Goal: Task Accomplishment & Management: Use online tool/utility

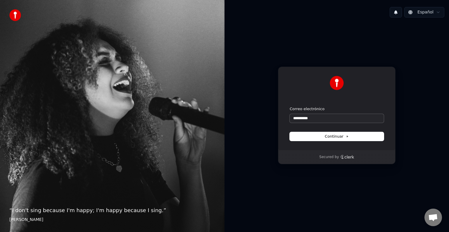
scroll to position [229, 0]
click at [318, 119] on input "**********" at bounding box center [337, 118] width 94 height 9
type input "*"
click at [303, 119] on input "Correo electrónico" at bounding box center [337, 118] width 94 height 9
click at [340, 137] on span "Continuar" at bounding box center [337, 136] width 24 height 5
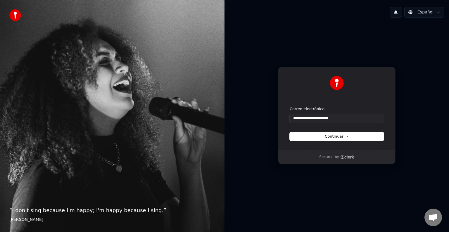
type input "**********"
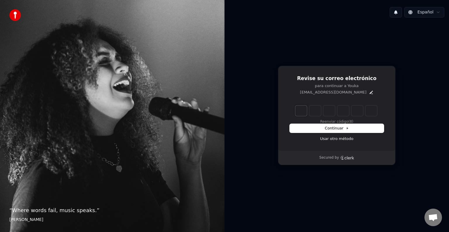
type input "*"
type input "**"
type input "*"
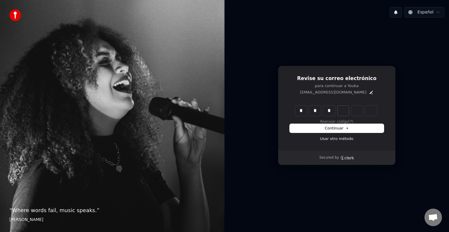
type input "***"
type input "*"
type input "****"
type input "*"
type input "******"
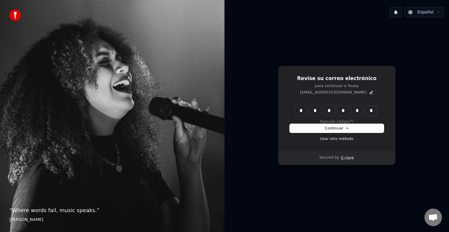
type input "*"
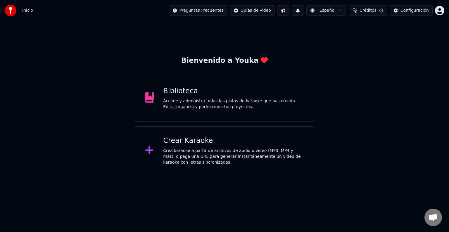
scroll to position [295, 0]
click at [226, 146] on div "Crear Karaoke Crea karaoke a partir de archivos de audio o video (MP3, MP4 y má…" at bounding box center [233, 150] width 141 height 29
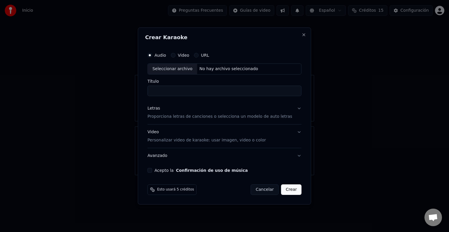
click at [187, 68] on div "Seleccionar archivo" at bounding box center [172, 69] width 49 height 11
click at [173, 70] on div "Seleccionar archivo" at bounding box center [172, 69] width 49 height 11
click at [235, 92] on input "**********" at bounding box center [224, 91] width 154 height 11
type input "*"
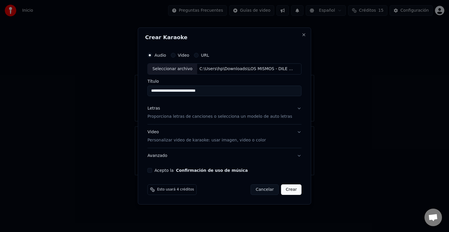
type input "**********"
click at [267, 118] on p "Proporciona letras de canciones o selecciona un modelo de auto letras" at bounding box center [219, 117] width 145 height 6
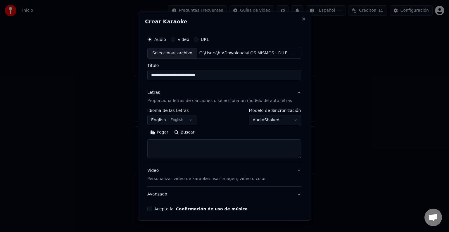
click at [176, 142] on textarea at bounding box center [224, 148] width 154 height 19
click at [302, 19] on button "Close" at bounding box center [304, 19] width 5 height 5
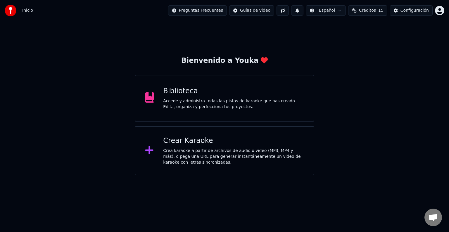
click at [203, 144] on div "Crear Karaoke" at bounding box center [233, 140] width 141 height 9
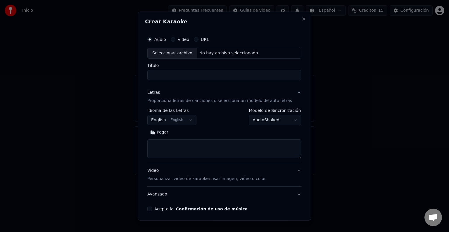
click at [176, 74] on input "Título" at bounding box center [224, 75] width 154 height 11
click at [178, 54] on div "Seleccionar archivo" at bounding box center [172, 53] width 49 height 11
click at [227, 77] on input "**********" at bounding box center [224, 75] width 154 height 11
type input "*"
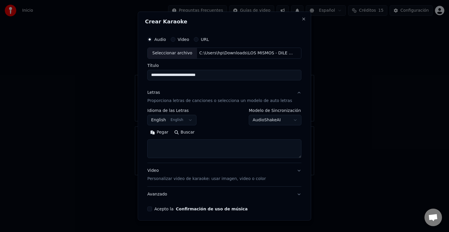
type input "**********"
click at [194, 101] on p "Proporciona letras de canciones o selecciona un modelo de auto letras" at bounding box center [219, 101] width 145 height 6
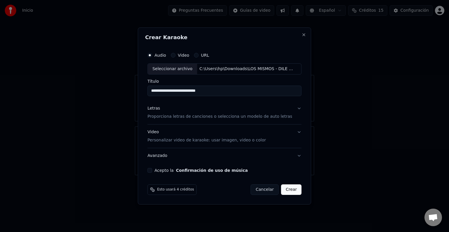
click at [189, 118] on p "Proporciona letras de canciones o selecciona un modelo de auto letras" at bounding box center [219, 117] width 145 height 6
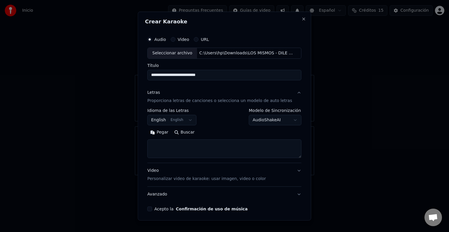
click at [186, 147] on textarea at bounding box center [224, 148] width 154 height 19
paste textarea "**********"
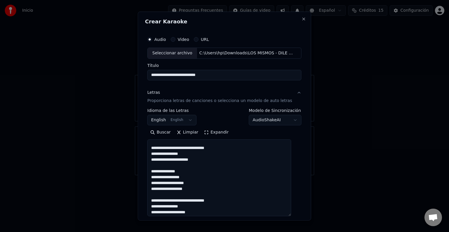
scroll to position [329, 0]
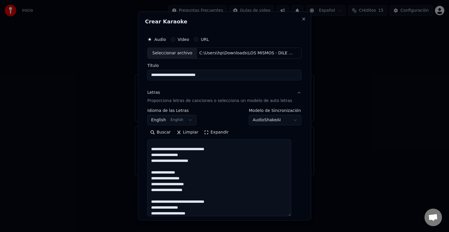
drag, startPoint x: 293, startPoint y: 156, endPoint x: 308, endPoint y: 217, distance: 62.9
click at [308, 217] on div "**********" at bounding box center [224, 116] width 173 height 209
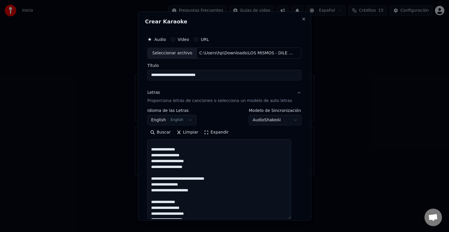
scroll to position [328, 0]
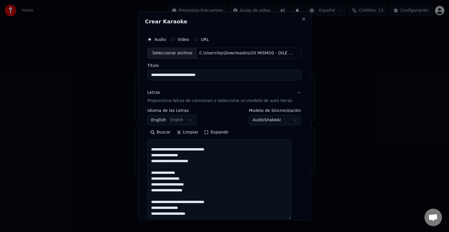
type textarea "**********"
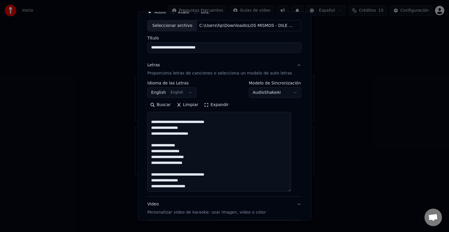
scroll to position [35, 0]
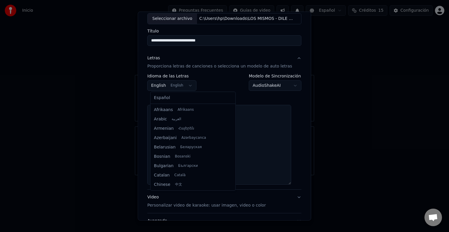
click at [187, 85] on body "Inicio Preguntas Frecuentes Guías de video Español Créditos 15 Configuración Bi…" at bounding box center [224, 87] width 449 height 175
select select "**"
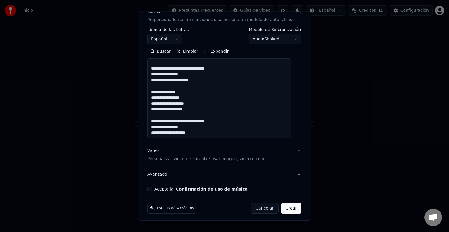
scroll to position [83, 0]
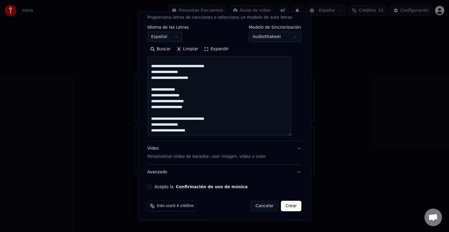
click at [152, 187] on button "Acepto la Confirmación de uso de música" at bounding box center [149, 186] width 5 height 5
click at [282, 206] on button "Crear" at bounding box center [291, 206] width 20 height 11
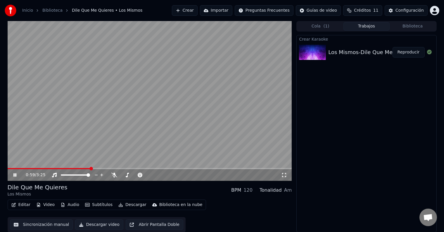
click at [14, 174] on icon at bounding box center [14, 175] width 3 height 4
click at [14, 168] on span at bounding box center [11, 168] width 7 height 1
click at [114, 175] on icon at bounding box center [114, 175] width 6 height 5
click at [14, 174] on icon at bounding box center [15, 175] width 4 height 4
click at [285, 174] on icon at bounding box center [284, 175] width 6 height 5
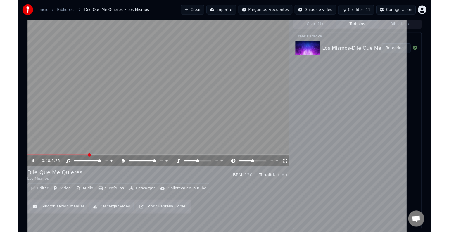
scroll to position [295, 0]
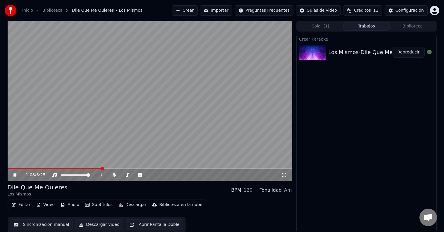
click at [102, 168] on span at bounding box center [150, 168] width 284 height 1
click at [123, 169] on span at bounding box center [150, 168] width 284 height 1
click at [205, 167] on video at bounding box center [150, 101] width 284 height 160
click at [206, 168] on span at bounding box center [150, 168] width 284 height 1
click at [167, 122] on video at bounding box center [150, 101] width 284 height 160
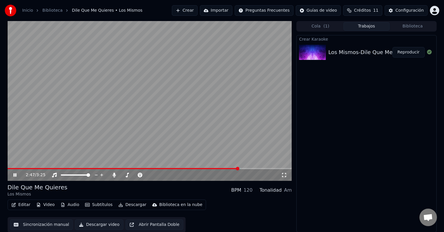
click at [239, 169] on span at bounding box center [150, 168] width 284 height 1
click at [253, 168] on video at bounding box center [150, 101] width 284 height 160
click at [255, 169] on span at bounding box center [150, 168] width 284 height 1
click at [239, 133] on video at bounding box center [150, 101] width 284 height 160
click at [256, 170] on span at bounding box center [254, 169] width 4 height 4
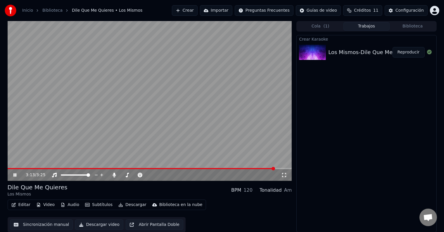
click at [16, 175] on icon at bounding box center [19, 175] width 14 height 5
click at [114, 175] on icon at bounding box center [114, 175] width 3 height 5
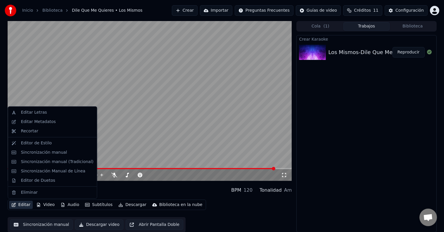
click at [25, 205] on button "Editar" at bounding box center [21, 205] width 24 height 8
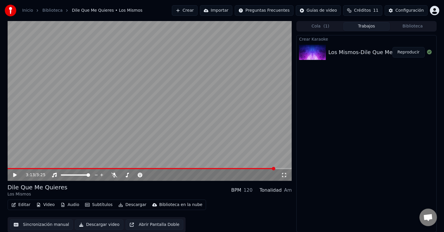
click at [239, 148] on video at bounding box center [150, 101] width 284 height 160
click at [15, 175] on icon at bounding box center [14, 175] width 3 height 4
click at [132, 204] on button "Descargar" at bounding box center [132, 205] width 33 height 8
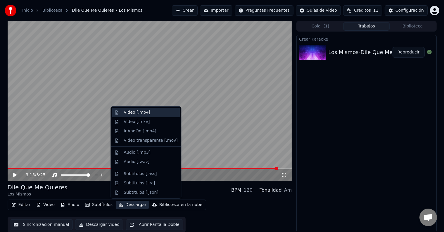
click at [141, 113] on div "Video [.mp4]" at bounding box center [137, 113] width 26 height 6
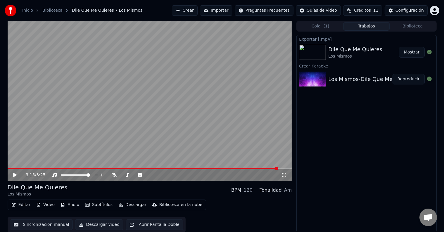
click at [198, 12] on button "Crear" at bounding box center [185, 10] width 26 height 11
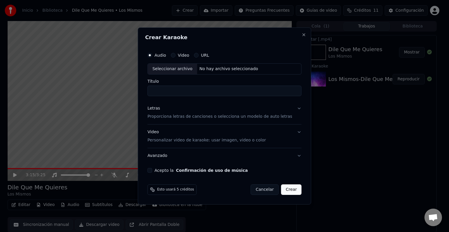
click at [176, 70] on div "Seleccionar archivo" at bounding box center [172, 69] width 49 height 11
click at [279, 92] on input "**********" at bounding box center [224, 91] width 154 height 11
type input "**********"
click at [213, 118] on p "Proporciona letras de canciones o selecciona un modelo de auto letras" at bounding box center [219, 117] width 145 height 6
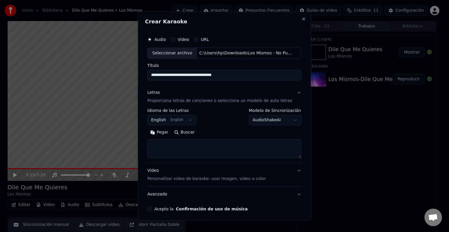
click at [181, 149] on textarea at bounding box center [224, 148] width 154 height 19
paste textarea "**********"
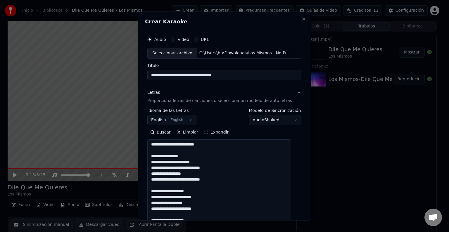
scroll to position [209, 0]
drag, startPoint x: 293, startPoint y: 156, endPoint x: 313, endPoint y: 242, distance: 88.9
click at [313, 232] on html "Inicio Biblioteca Dile Que Me Quieres • Los Mismos Crear Importar Preguntas Fre…" at bounding box center [224, 116] width 449 height 232
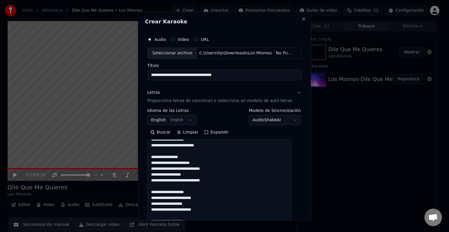
type textarea "**********"
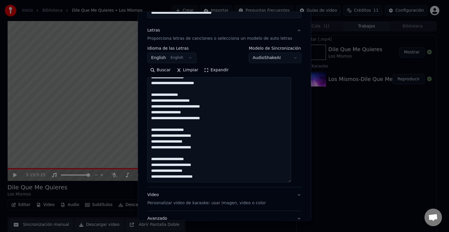
scroll to position [109, 0]
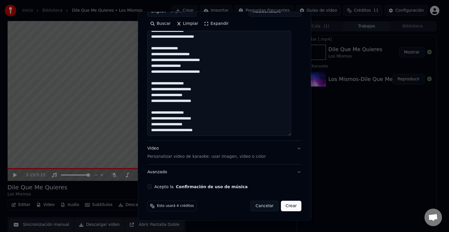
click at [152, 187] on button "Acepto la Confirmación de uso de música" at bounding box center [149, 186] width 5 height 5
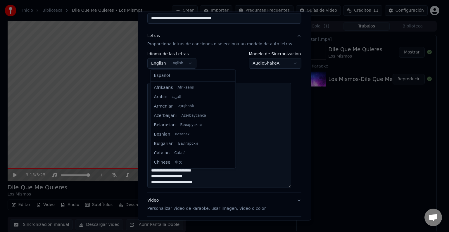
scroll to position [47, 0]
click at [175, 64] on body "Inicio Biblioteca Dile Que Me Quieres • Los Mismos Crear Importar Preguntas Fre…" at bounding box center [222, 116] width 444 height 232
select select "**"
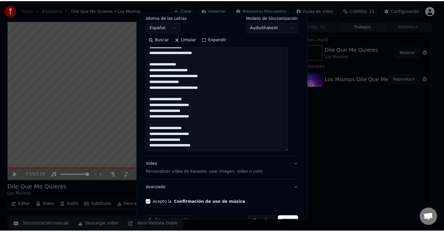
scroll to position [109, 0]
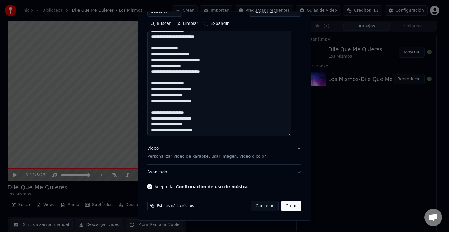
click at [284, 206] on button "Crear" at bounding box center [291, 206] width 20 height 11
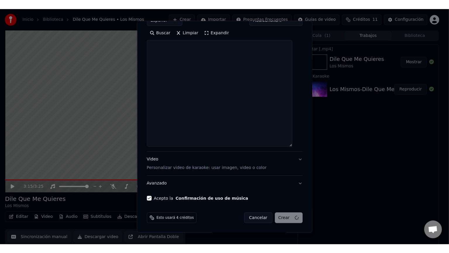
scroll to position [0, 0]
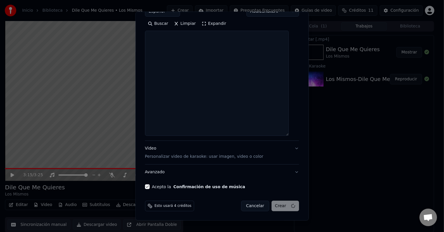
select select
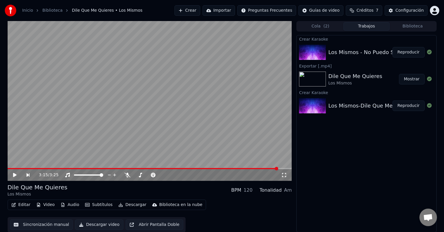
click at [406, 54] on button "Reproducir" at bounding box center [409, 52] width 32 height 11
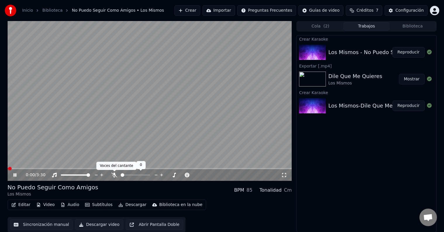
click at [113, 176] on icon at bounding box center [114, 175] width 6 height 5
click at [284, 175] on icon at bounding box center [284, 175] width 6 height 5
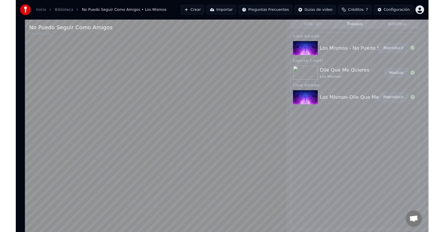
scroll to position [241, 0]
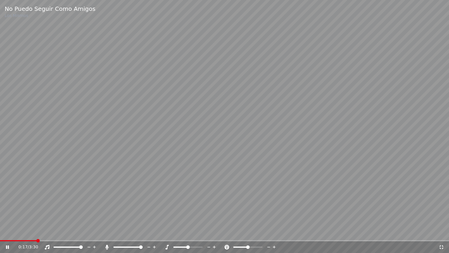
click at [440, 232] on icon at bounding box center [442, 246] width 6 height 5
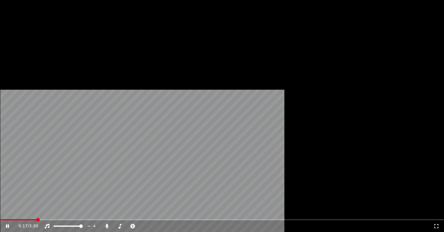
scroll to position [295, 0]
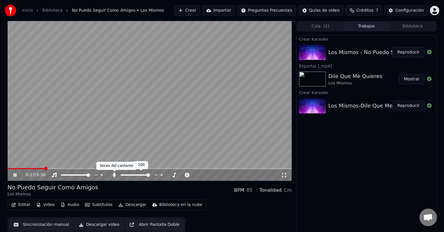
click at [112, 175] on icon at bounding box center [114, 175] width 6 height 5
click at [14, 175] on icon at bounding box center [14, 175] width 3 height 4
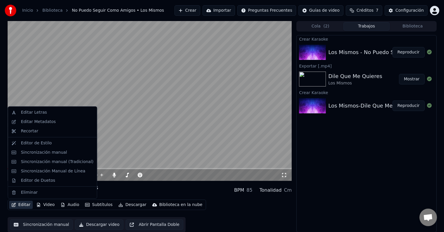
click at [22, 207] on button "Editar" at bounding box center [21, 205] width 24 height 8
click at [42, 123] on div "Editar Metadatos" at bounding box center [38, 122] width 35 height 6
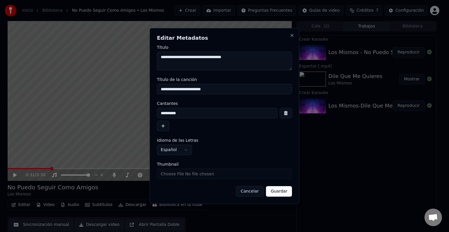
click at [295, 57] on div "**********" at bounding box center [225, 116] width 150 height 176
click at [224, 174] on input "Thumbnail" at bounding box center [224, 174] width 135 height 11
click at [294, 37] on button "Close" at bounding box center [292, 35] width 5 height 5
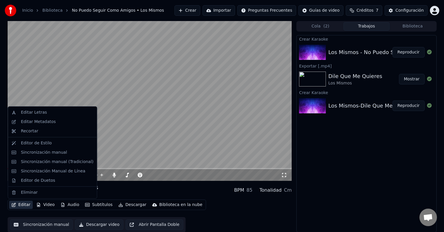
click at [25, 205] on button "Editar" at bounding box center [21, 205] width 24 height 8
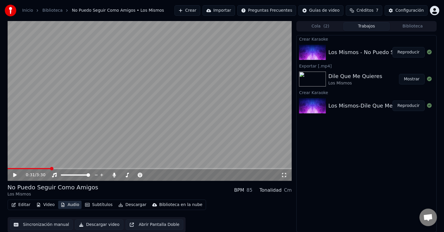
click at [73, 205] on button "Audio" at bounding box center [69, 205] width 23 height 8
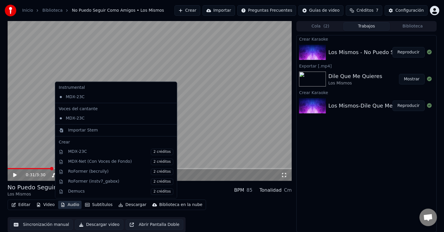
click at [73, 205] on button "Audio" at bounding box center [69, 205] width 23 height 8
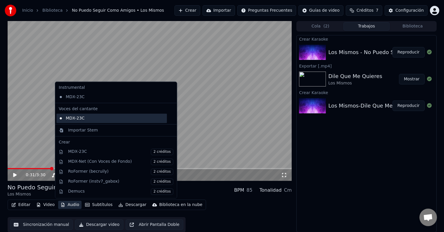
click at [88, 119] on div "MDX-23C" at bounding box center [111, 118] width 111 height 9
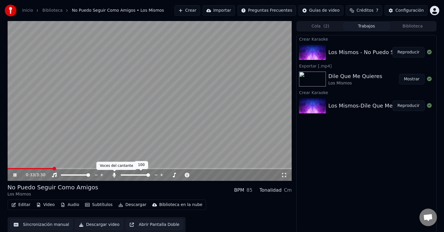
click at [115, 173] on icon at bounding box center [114, 175] width 6 height 5
click at [15, 175] on icon at bounding box center [14, 175] width 3 height 4
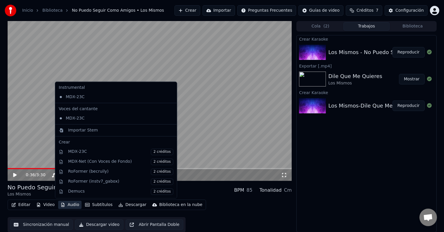
click at [70, 206] on button "Audio" at bounding box center [69, 205] width 23 height 8
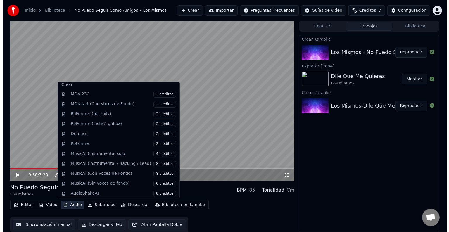
scroll to position [0, 0]
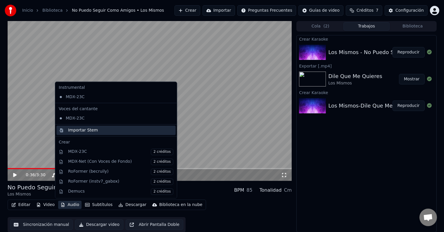
click at [97, 132] on div "Importar Stem" at bounding box center [120, 130] width 105 height 6
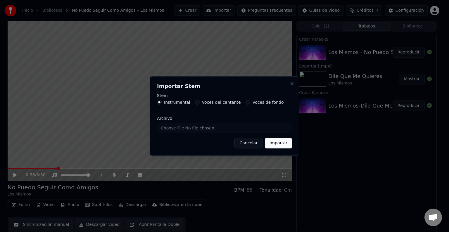
click at [219, 127] on input "Archivo" at bounding box center [224, 128] width 135 height 11
type input "**********"
click at [283, 144] on button "Importar" at bounding box center [278, 143] width 27 height 11
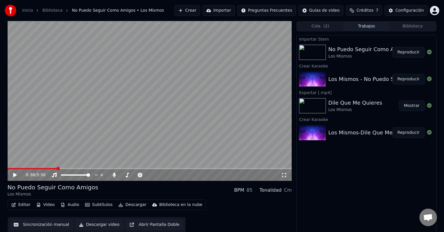
click at [411, 53] on button "Reproducir" at bounding box center [409, 52] width 32 height 11
click at [35, 167] on video at bounding box center [150, 101] width 284 height 160
click at [15, 173] on icon at bounding box center [19, 175] width 14 height 5
click at [114, 175] on icon at bounding box center [114, 175] width 3 height 5
click at [114, 175] on icon at bounding box center [114, 175] width 6 height 5
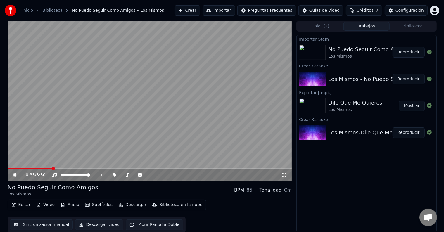
click at [52, 168] on span at bounding box center [150, 168] width 284 height 1
click at [14, 175] on icon at bounding box center [14, 175] width 3 height 4
click at [13, 175] on icon at bounding box center [15, 175] width 4 height 4
click at [97, 169] on span at bounding box center [150, 168] width 284 height 1
click at [115, 175] on icon at bounding box center [114, 175] width 6 height 5
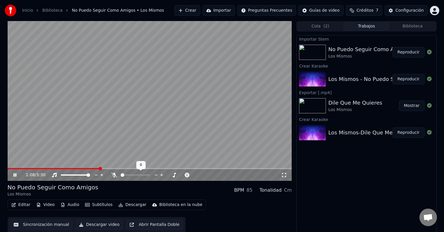
click at [115, 175] on icon at bounding box center [114, 175] width 6 height 5
click at [370, 131] on div "Los Mismos-Dile Que Me Quieres" at bounding box center [371, 133] width 86 height 8
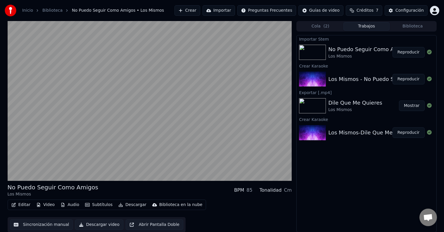
click at [370, 131] on div "Los Mismos-Dile Que Me Quieres" at bounding box center [371, 133] width 86 height 8
click at [350, 132] on div "Los Mismos-Dile Que Me Quieres" at bounding box center [371, 133] width 86 height 8
click at [413, 134] on button "Reproducir" at bounding box center [409, 132] width 32 height 11
click at [408, 80] on button "Reproducir" at bounding box center [409, 79] width 32 height 11
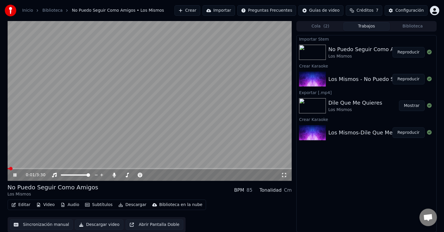
click at [83, 168] on video at bounding box center [150, 101] width 284 height 160
click at [16, 175] on icon at bounding box center [19, 175] width 14 height 5
click at [63, 168] on span at bounding box center [150, 168] width 284 height 1
click at [14, 175] on icon at bounding box center [14, 175] width 3 height 4
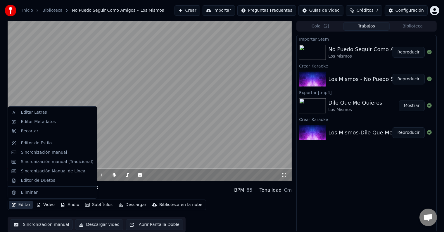
click at [23, 205] on button "Editar" at bounding box center [21, 205] width 24 height 8
click at [27, 192] on div "Eliminar" at bounding box center [29, 193] width 17 height 6
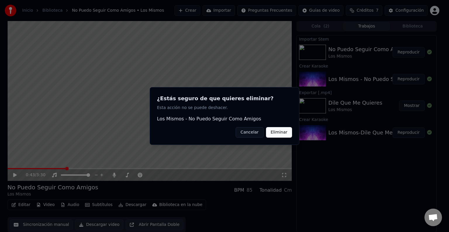
click at [282, 129] on button "Eliminar" at bounding box center [279, 132] width 26 height 11
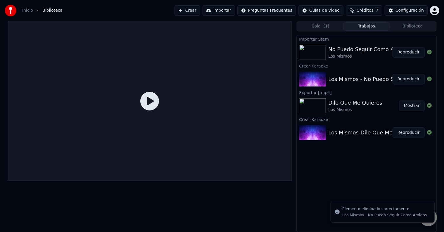
click at [329, 51] on div "No Puedo Seguir Como Amigos" at bounding box center [369, 49] width 82 height 8
click at [300, 54] on img at bounding box center [312, 52] width 27 height 15
click at [354, 55] on div "Los Mismos" at bounding box center [369, 57] width 82 height 6
click at [408, 50] on button "Reproducir" at bounding box center [409, 52] width 32 height 11
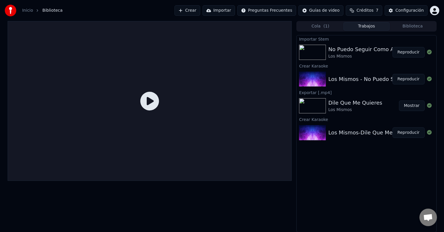
click at [408, 53] on button "Reproducir" at bounding box center [409, 52] width 32 height 11
click at [337, 52] on div "No Puedo Seguir Como Amigos" at bounding box center [369, 49] width 82 height 8
click at [28, 12] on link "Inicio" at bounding box center [27, 11] width 11 height 6
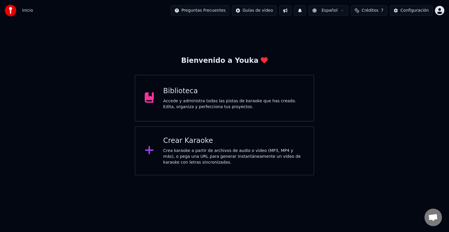
click at [166, 152] on div "Crea karaoke a partir de archivos de audio o video (MP3, MP4 y más), o pega una…" at bounding box center [233, 157] width 141 height 18
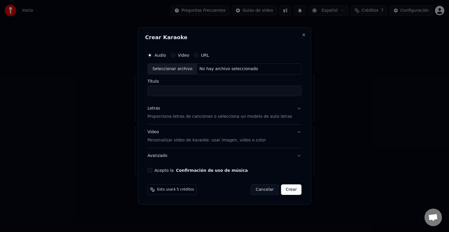
click at [171, 91] on input "Título" at bounding box center [224, 91] width 154 height 11
click at [175, 68] on div "Seleccionar archivo" at bounding box center [172, 69] width 49 height 11
type input "**********"
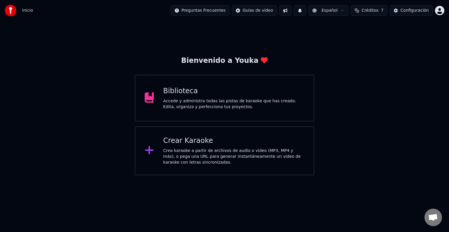
click at [183, 146] on div "Crear Karaoke Crea karaoke a partir de archivos de audio o video (MP3, MP4 y má…" at bounding box center [233, 150] width 141 height 29
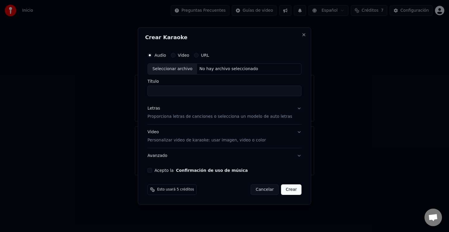
click at [170, 71] on div "Seleccionar archivo" at bounding box center [172, 69] width 49 height 11
type input "**********"
click at [187, 118] on p "Proporciona letras de canciones o selecciona un modelo de auto letras" at bounding box center [219, 117] width 145 height 6
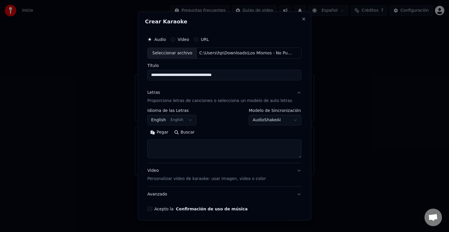
click at [181, 145] on textarea at bounding box center [224, 148] width 154 height 19
paste textarea "**********"
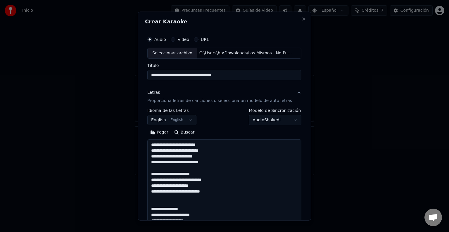
scroll to position [294, 0]
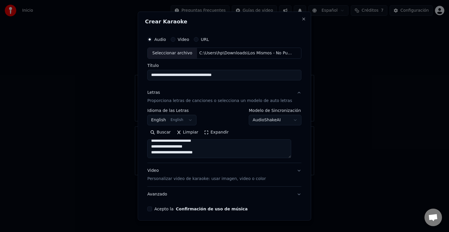
type textarea "**********"
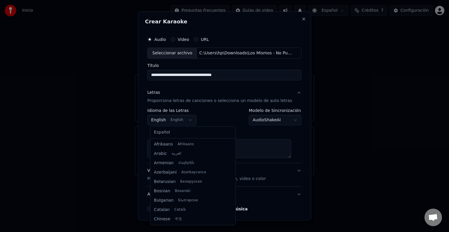
scroll to position [47, 0]
click at [182, 119] on body "Inicio Preguntas Frecuentes Guías de video Español Créditos 7 Configuración Bie…" at bounding box center [224, 87] width 449 height 175
select select "**"
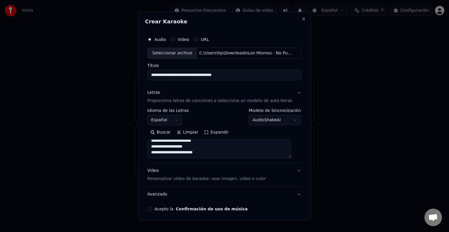
scroll to position [22, 0]
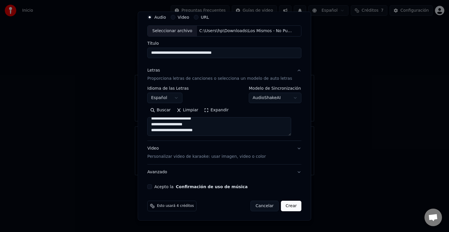
click at [152, 186] on button "Acepto la Confirmación de uso de música" at bounding box center [149, 186] width 5 height 5
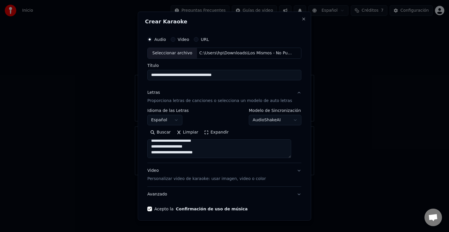
click at [260, 52] on div "C:\Users\hp\Downloads\Los Mismos - No Puedo Seguir Como Amigos.mp3" at bounding box center [246, 53] width 99 height 6
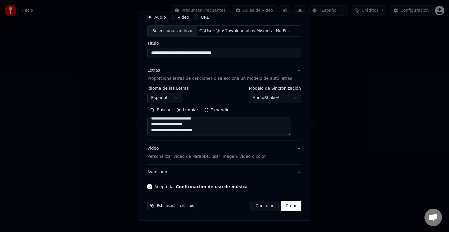
click at [286, 206] on button "Crear" at bounding box center [291, 206] width 20 height 11
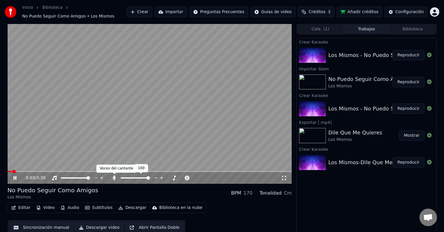
click at [113, 178] on icon at bounding box center [114, 178] width 3 height 5
click at [113, 178] on icon at bounding box center [114, 178] width 6 height 5
click at [115, 178] on icon at bounding box center [114, 178] width 3 height 5
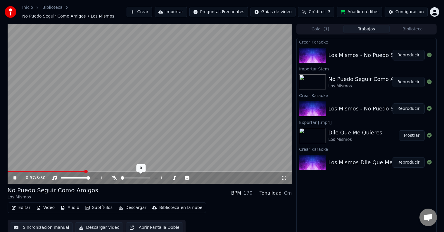
click at [115, 178] on icon at bounding box center [114, 178] width 6 height 5
click at [128, 171] on span at bounding box center [150, 171] width 284 height 1
click at [154, 172] on span at bounding box center [150, 171] width 284 height 1
click at [190, 172] on span at bounding box center [150, 171] width 284 height 1
click at [214, 171] on span at bounding box center [150, 171] width 284 height 1
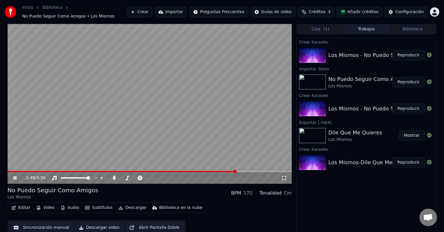
click at [236, 171] on span at bounding box center [150, 171] width 284 height 1
click at [262, 171] on span at bounding box center [150, 171] width 284 height 1
click at [113, 177] on icon at bounding box center [114, 178] width 6 height 5
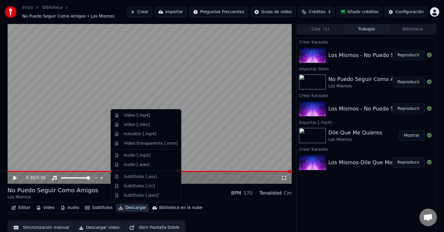
click at [123, 209] on button "Descargar" at bounding box center [132, 208] width 33 height 8
click at [145, 115] on div "Video [.mp4]" at bounding box center [137, 116] width 26 height 6
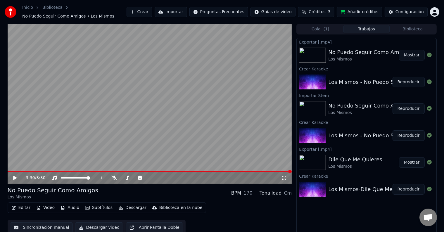
click at [412, 56] on button "Mostrar" at bounding box center [412, 55] width 26 height 11
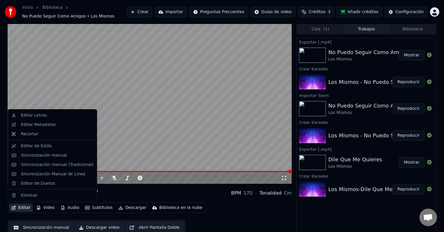
click at [24, 208] on button "Editar" at bounding box center [21, 208] width 24 height 8
click at [36, 144] on div "Editor de Estilo" at bounding box center [36, 146] width 31 height 6
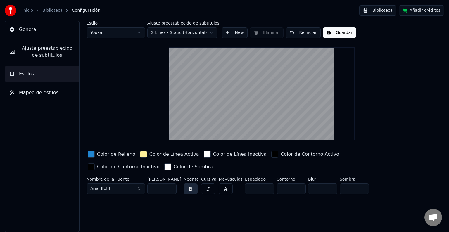
click at [42, 94] on span "Mapeo de estilos" at bounding box center [38, 92] width 39 height 7
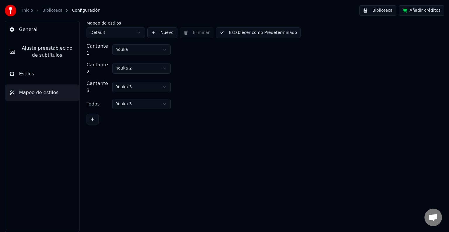
click at [40, 73] on button "Estilos" at bounding box center [42, 74] width 74 height 16
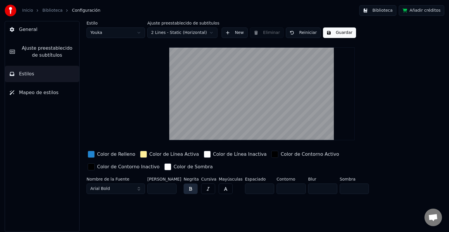
click at [49, 11] on link "Biblioteca" at bounding box center [52, 11] width 20 height 6
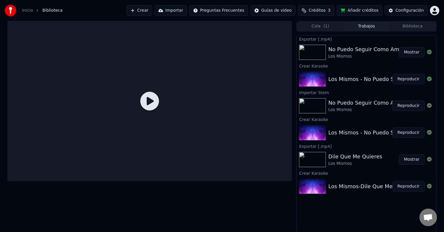
click at [335, 50] on div "No Puedo Seguir Como Amigos" at bounding box center [369, 49] width 82 height 8
click at [405, 80] on button "Reproducir" at bounding box center [409, 79] width 32 height 11
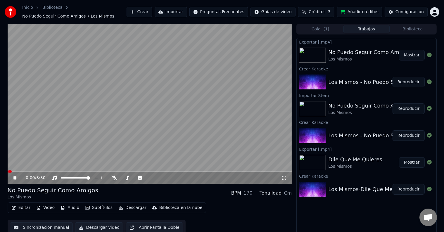
click at [14, 179] on icon at bounding box center [14, 178] width 3 height 4
click at [114, 178] on icon at bounding box center [114, 178] width 6 height 5
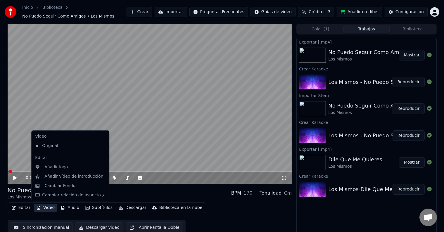
click at [46, 208] on button "Video" at bounding box center [45, 208] width 23 height 8
click at [68, 187] on div "Cambiar Fondo" at bounding box center [59, 186] width 31 height 6
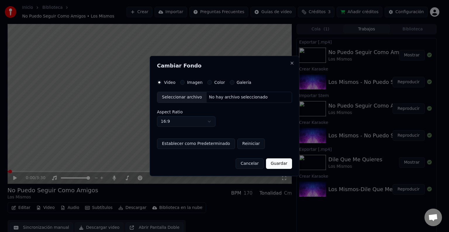
click at [193, 82] on label "Imagen" at bounding box center [194, 82] width 15 height 4
click at [185, 82] on button "Imagen" at bounding box center [182, 82] width 5 height 5
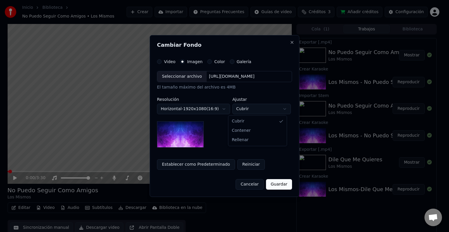
click at [282, 110] on body "Inicio Biblioteca No Puedo Seguir Como Amigos • Los Mismos Crear Importar Pregu…" at bounding box center [222, 116] width 444 height 232
click at [192, 147] on img at bounding box center [180, 134] width 47 height 26
click at [215, 62] on label "Color" at bounding box center [219, 62] width 11 height 4
click at [212, 62] on button "Color" at bounding box center [209, 61] width 5 height 5
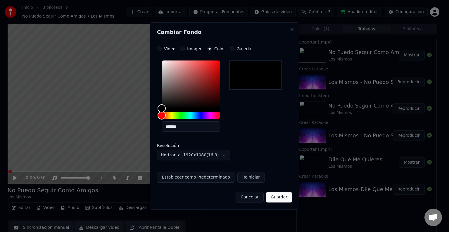
click at [240, 51] on label "Galería" at bounding box center [244, 49] width 15 height 4
click at [234, 51] on button "Galería" at bounding box center [232, 48] width 5 height 5
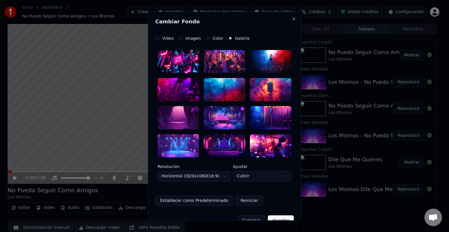
click at [265, 64] on div at bounding box center [271, 61] width 42 height 23
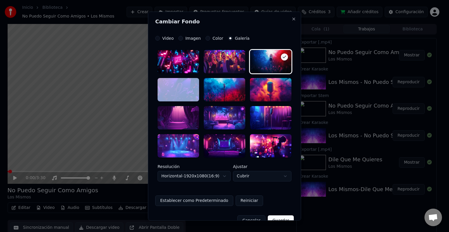
click at [265, 64] on div at bounding box center [271, 61] width 42 height 23
click at [281, 217] on button "Guardar" at bounding box center [281, 220] width 26 height 11
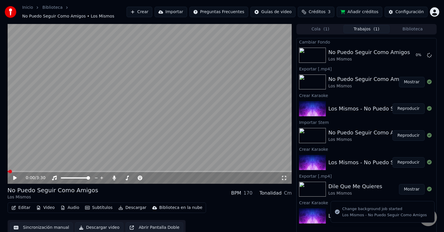
click at [13, 178] on icon at bounding box center [15, 178] width 4 height 4
click at [13, 178] on icon at bounding box center [19, 178] width 14 height 5
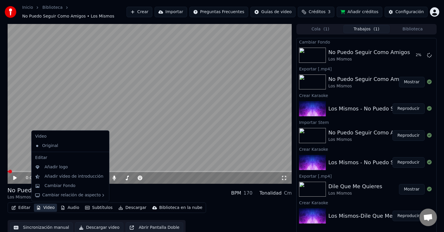
click at [49, 208] on button "Video" at bounding box center [45, 208] width 23 height 8
click at [58, 185] on div "Cambiar Fondo" at bounding box center [59, 186] width 31 height 6
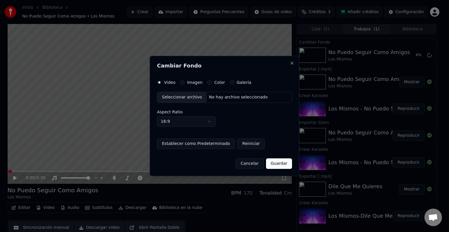
click at [187, 97] on div "Seleccionar archivo" at bounding box center [181, 97] width 49 height 11
click at [237, 83] on label "Galería" at bounding box center [244, 82] width 15 height 4
click at [234, 83] on button "Galería" at bounding box center [232, 82] width 5 height 5
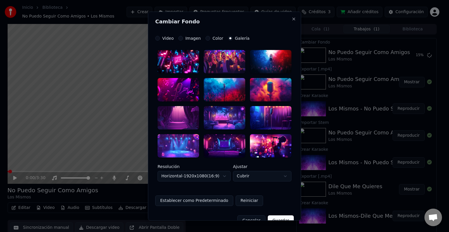
click at [263, 62] on div at bounding box center [271, 61] width 42 height 23
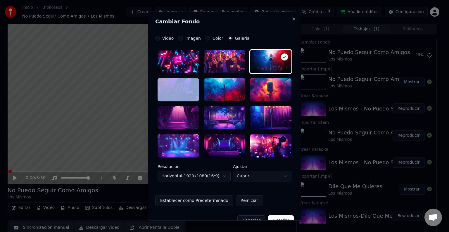
click at [263, 62] on div at bounding box center [271, 61] width 42 height 23
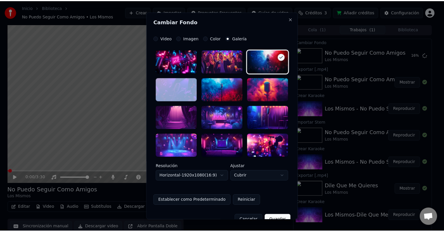
scroll to position [12, 0]
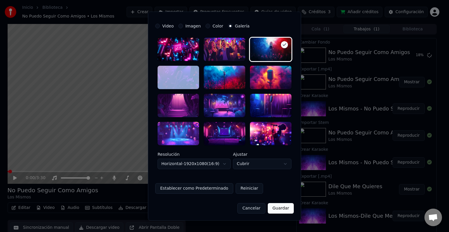
click at [203, 188] on button "Establecer como Predeterminado" at bounding box center [194, 188] width 78 height 11
click at [282, 207] on button "Guardar" at bounding box center [281, 208] width 26 height 11
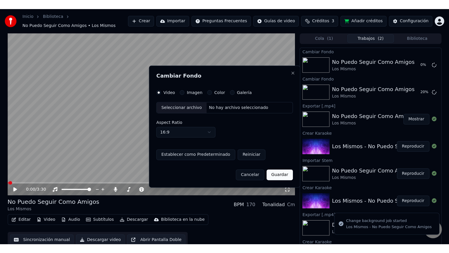
scroll to position [0, 0]
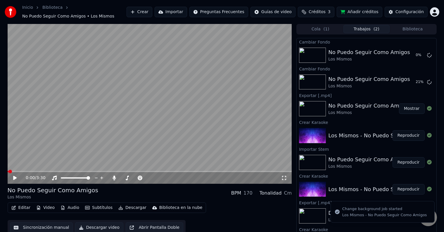
click at [13, 178] on icon at bounding box center [15, 178] width 4 height 4
click at [13, 178] on icon at bounding box center [19, 178] width 14 height 5
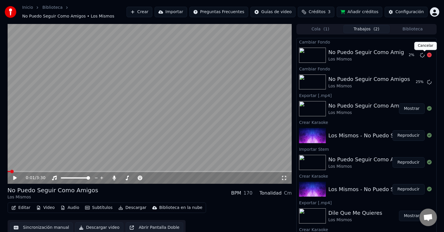
click at [427, 55] on icon at bounding box center [429, 55] width 5 height 5
click at [427, 54] on icon at bounding box center [429, 55] width 5 height 5
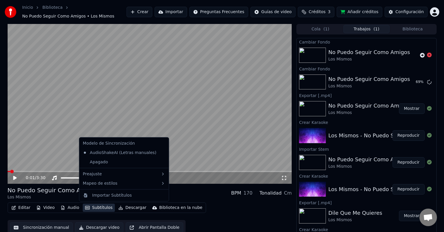
click at [99, 207] on button "Subtítulos" at bounding box center [99, 208] width 32 height 8
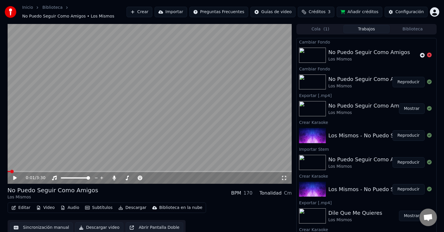
click at [407, 81] on button "Reproducir" at bounding box center [409, 82] width 32 height 11
click at [283, 177] on icon at bounding box center [284, 178] width 6 height 5
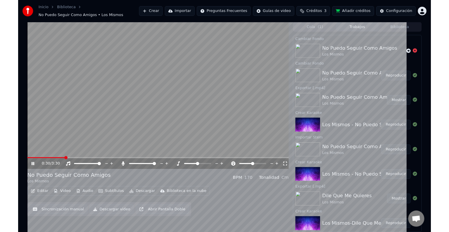
scroll to position [295, 0]
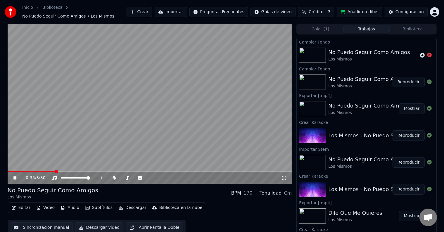
click at [14, 178] on icon at bounding box center [14, 178] width 3 height 4
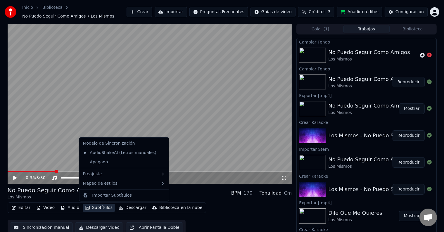
click at [95, 207] on button "Subtítulos" at bounding box center [99, 208] width 32 height 8
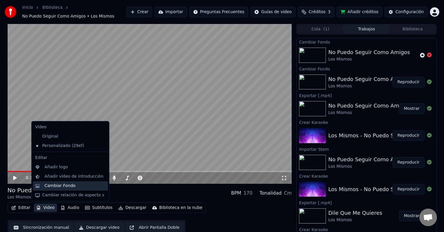
click at [71, 187] on div "Cambiar Fondo" at bounding box center [59, 186] width 31 height 6
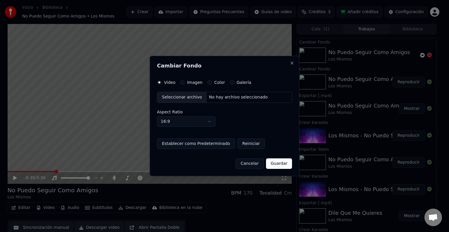
click at [238, 82] on label "Galería" at bounding box center [244, 82] width 15 height 4
click at [234, 82] on button "Galería" at bounding box center [232, 82] width 5 height 5
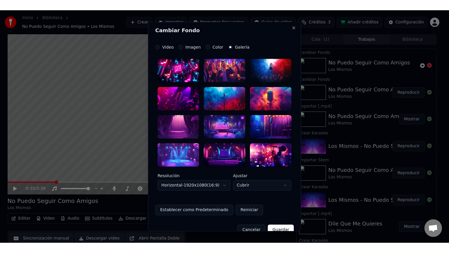
scroll to position [0, 0]
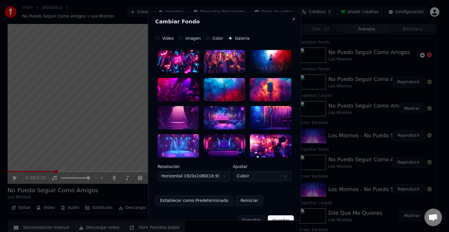
click at [180, 146] on div at bounding box center [179, 145] width 42 height 23
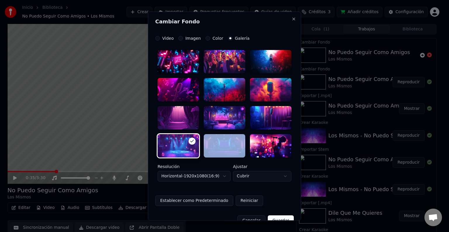
click at [180, 146] on div at bounding box center [179, 145] width 42 height 23
click at [210, 200] on button "Establecer como Predeterminado" at bounding box center [194, 200] width 78 height 11
click at [276, 218] on button "Guardar" at bounding box center [281, 220] width 26 height 11
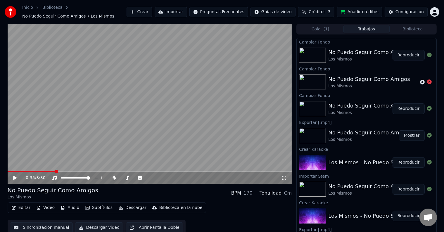
click at [408, 54] on button "Reproducir" at bounding box center [409, 55] width 32 height 11
click at [36, 171] on span at bounding box center [150, 171] width 284 height 1
click at [284, 178] on icon at bounding box center [284, 178] width 6 height 5
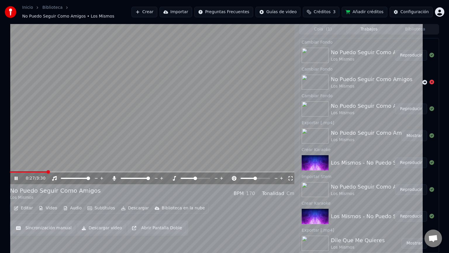
scroll to position [295, 0]
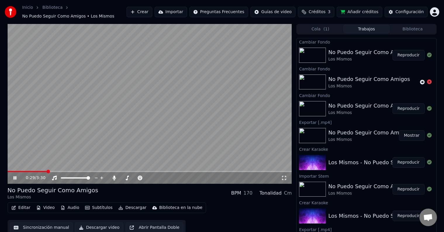
click at [15, 179] on icon at bounding box center [19, 178] width 14 height 5
click at [49, 208] on button "Video" at bounding box center [45, 208] width 23 height 8
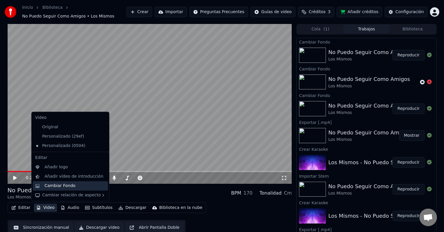
click at [61, 187] on div "Cambiar Fondo" at bounding box center [59, 186] width 31 height 6
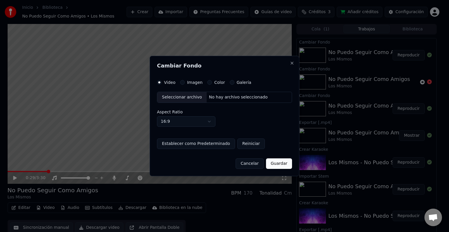
click at [242, 82] on label "Galería" at bounding box center [244, 82] width 15 height 4
click at [234, 82] on button "Galería" at bounding box center [232, 82] width 5 height 5
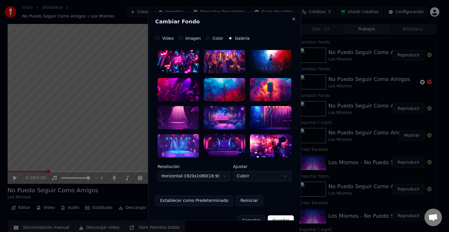
click at [225, 60] on div at bounding box center [225, 61] width 42 height 23
click at [204, 200] on button "Establecer como Predeterminado" at bounding box center [194, 200] width 78 height 11
click at [279, 219] on button "Guardar" at bounding box center [281, 220] width 26 height 11
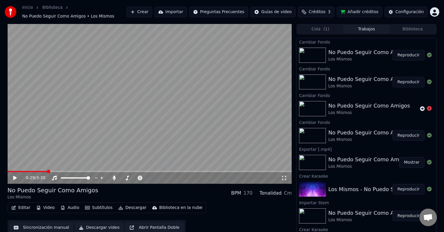
click at [403, 56] on button "Reproducir" at bounding box center [409, 55] width 32 height 11
click at [284, 178] on icon at bounding box center [284, 178] width 6 height 5
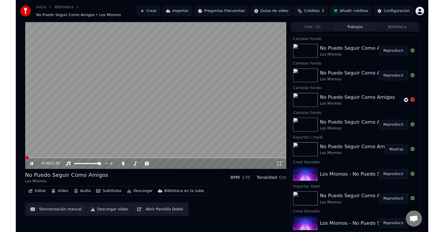
scroll to position [260, 0]
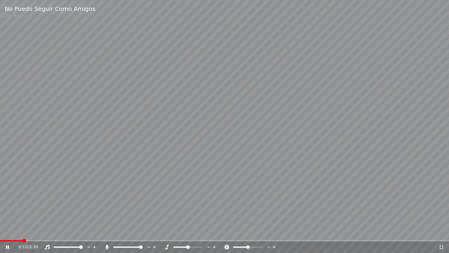
click at [41, 232] on video at bounding box center [224, 126] width 449 height 253
click at [47, 232] on span at bounding box center [224, 240] width 449 height 1
click at [6, 232] on icon at bounding box center [12, 246] width 14 height 5
click at [53, 232] on span at bounding box center [51, 241] width 4 height 4
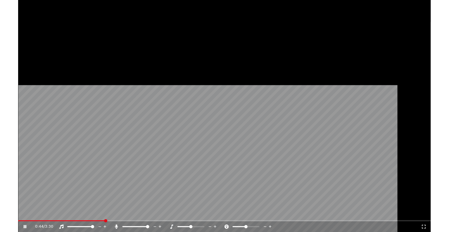
scroll to position [295, 0]
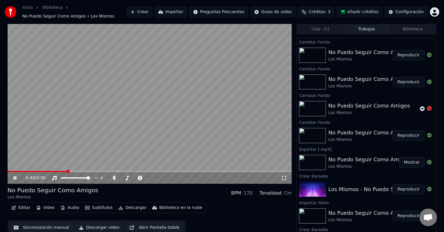
click at [13, 177] on icon at bounding box center [14, 178] width 3 height 4
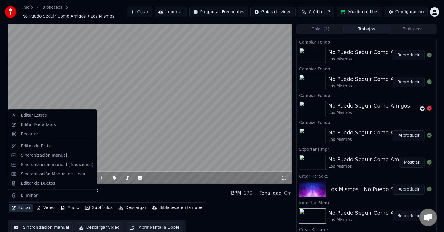
click at [26, 208] on button "Editar" at bounding box center [21, 208] width 24 height 8
click at [46, 116] on div "Editar Letras" at bounding box center [57, 116] width 73 height 6
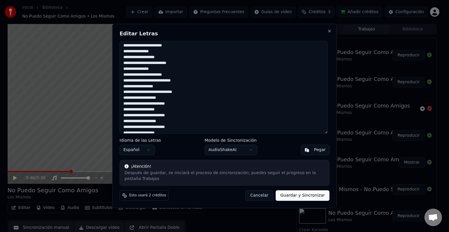
scroll to position [158, 0]
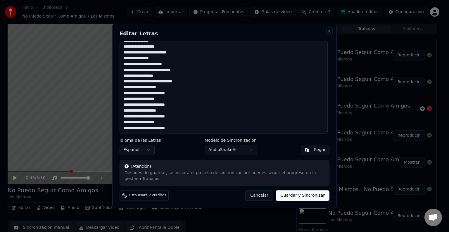
click at [329, 33] on button "Close" at bounding box center [329, 31] width 5 height 5
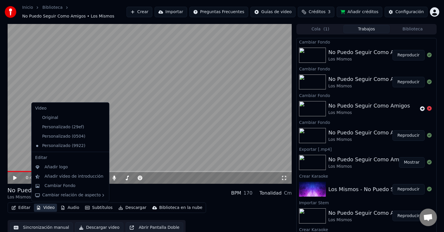
click at [44, 207] on button "Video" at bounding box center [45, 208] width 23 height 8
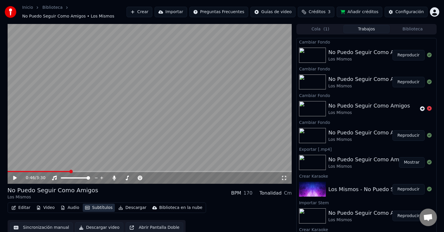
click at [100, 206] on button "Subtítulos" at bounding box center [99, 208] width 32 height 8
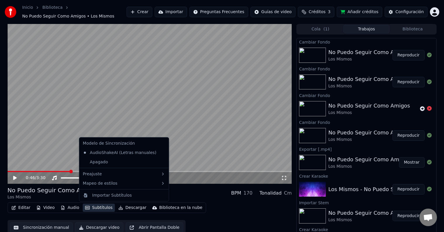
click at [100, 208] on button "Subtítulos" at bounding box center [99, 208] width 32 height 8
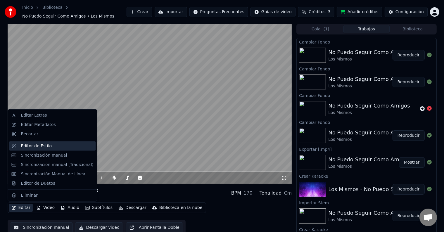
click at [36, 147] on div "Editor de Estilo" at bounding box center [36, 146] width 31 height 6
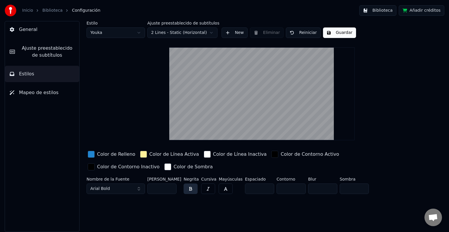
click at [140, 154] on div "button" at bounding box center [143, 154] width 7 height 7
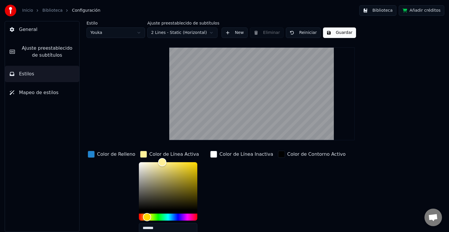
click at [91, 154] on div "button" at bounding box center [91, 154] width 7 height 7
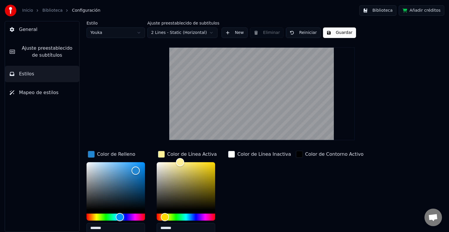
click at [232, 155] on div "button" at bounding box center [231, 154] width 7 height 7
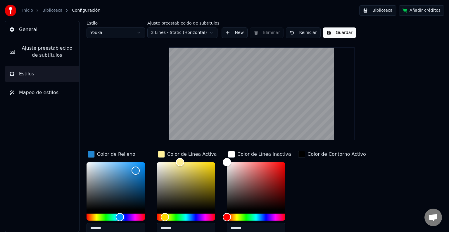
click at [91, 153] on div "button" at bounding box center [91, 154] width 7 height 7
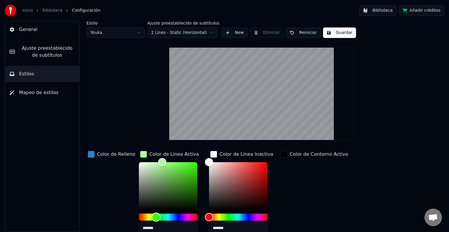
drag, startPoint x: 143, startPoint y: 216, endPoint x: 152, endPoint y: 217, distance: 9.1
click at [152, 217] on div "Hue" at bounding box center [156, 217] width 9 height 9
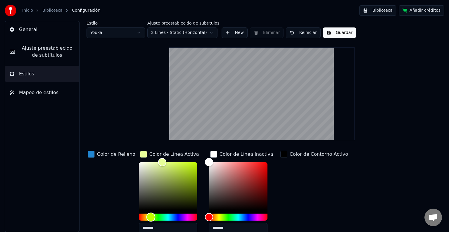
type input "*******"
drag, startPoint x: 152, startPoint y: 217, endPoint x: 146, endPoint y: 217, distance: 5.8
click at [146, 217] on div "Hue" at bounding box center [150, 217] width 9 height 9
click at [281, 153] on div "button" at bounding box center [283, 154] width 7 height 7
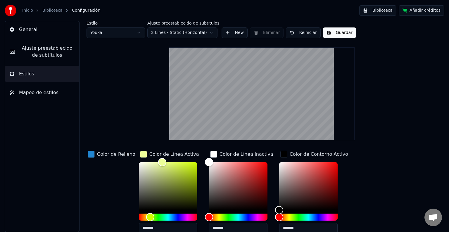
click at [92, 153] on div "button" at bounding box center [91, 154] width 7 height 7
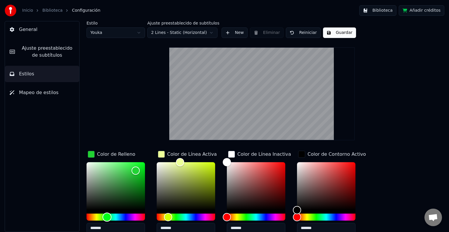
drag, startPoint x: 120, startPoint y: 217, endPoint x: 105, endPoint y: 217, distance: 14.6
click at [105, 217] on div "Hue" at bounding box center [107, 217] width 9 height 9
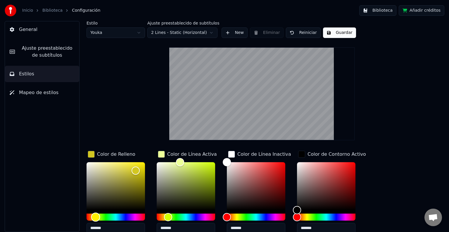
drag, startPoint x: 105, startPoint y: 216, endPoint x: 95, endPoint y: 215, distance: 10.0
click at [95, 215] on div "Hue" at bounding box center [95, 217] width 9 height 9
type input "*******"
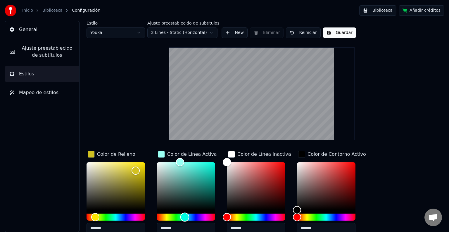
drag, startPoint x: 170, startPoint y: 217, endPoint x: 185, endPoint y: 219, distance: 15.3
click at [185, 219] on div "Hue" at bounding box center [184, 217] width 9 height 9
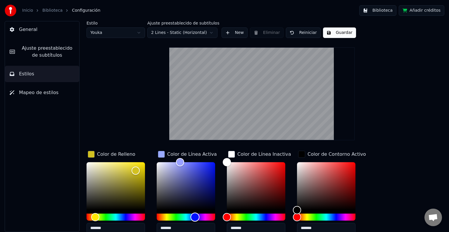
drag, startPoint x: 186, startPoint y: 217, endPoint x: 196, endPoint y: 218, distance: 10.5
click at [196, 218] on div "Hue" at bounding box center [195, 217] width 9 height 9
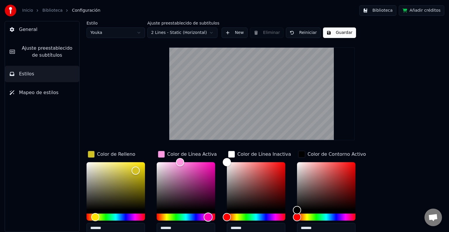
drag, startPoint x: 196, startPoint y: 218, endPoint x: 210, endPoint y: 219, distance: 13.8
click at [210, 219] on div "Hue" at bounding box center [208, 217] width 9 height 9
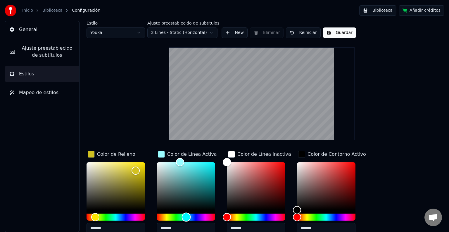
drag, startPoint x: 210, startPoint y: 219, endPoint x: 186, endPoint y: 219, distance: 24.0
click at [186, 219] on div "Hue" at bounding box center [186, 217] width 9 height 9
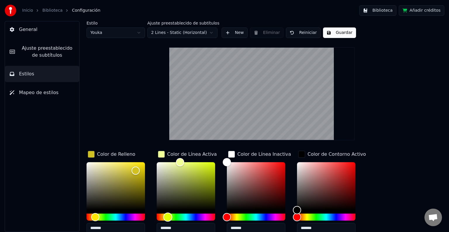
drag, startPoint x: 186, startPoint y: 218, endPoint x: 168, endPoint y: 218, distance: 18.1
click at [168, 218] on div "Hue" at bounding box center [167, 217] width 9 height 9
drag, startPoint x: 169, startPoint y: 218, endPoint x: 165, endPoint y: 220, distance: 4.9
click at [165, 220] on div "Hue" at bounding box center [165, 217] width 9 height 9
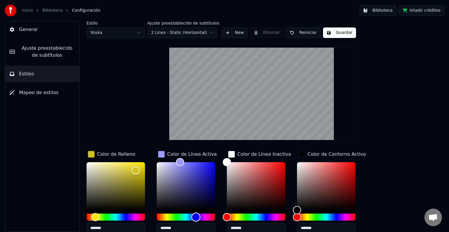
drag, startPoint x: 168, startPoint y: 216, endPoint x: 196, endPoint y: 219, distance: 28.5
click at [196, 219] on div "Hue" at bounding box center [196, 217] width 9 height 9
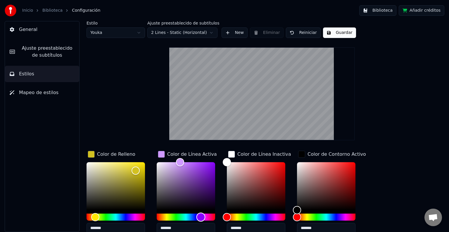
drag, startPoint x: 198, startPoint y: 217, endPoint x: 201, endPoint y: 217, distance: 3.5
click at [201, 217] on div "Hue" at bounding box center [200, 217] width 9 height 9
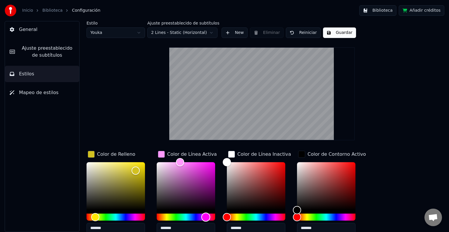
drag, startPoint x: 201, startPoint y: 218, endPoint x: 207, endPoint y: 219, distance: 6.3
click at [207, 219] on div "Hue" at bounding box center [205, 217] width 9 height 9
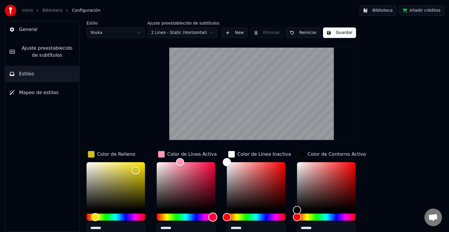
drag, startPoint x: 207, startPoint y: 219, endPoint x: 213, endPoint y: 220, distance: 6.0
click at [213, 220] on div "Hue" at bounding box center [212, 217] width 9 height 9
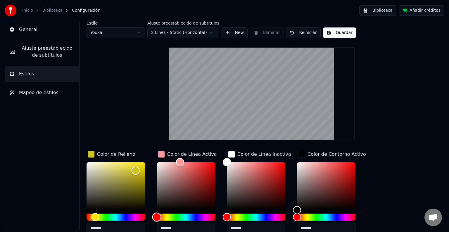
drag, startPoint x: 215, startPoint y: 215, endPoint x: 151, endPoint y: 215, distance: 63.4
click at [151, 215] on div "Color de Relleno ******* Color de Línea Activa ******* Color de Línea Inactiva …" at bounding box center [244, 200] width 314 height 101
click at [159, 216] on div "Hue" at bounding box center [158, 217] width 9 height 9
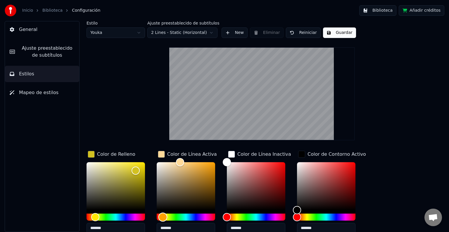
drag, startPoint x: 159, startPoint y: 216, endPoint x: 163, endPoint y: 216, distance: 4.1
click at [163, 216] on div "Hue" at bounding box center [162, 217] width 9 height 9
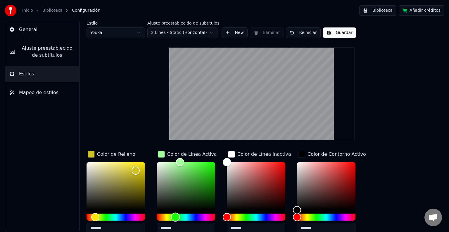
drag, startPoint x: 163, startPoint y: 216, endPoint x: 177, endPoint y: 218, distance: 13.8
click at [177, 218] on div "Hue" at bounding box center [175, 217] width 9 height 9
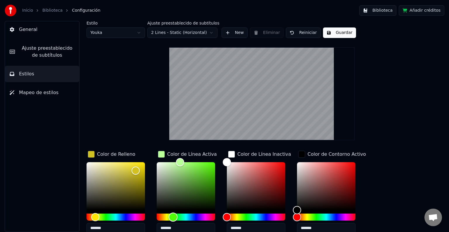
drag, startPoint x: 178, startPoint y: 218, endPoint x: 173, endPoint y: 218, distance: 5.3
click at [173, 218] on div "Hue" at bounding box center [173, 217] width 9 height 9
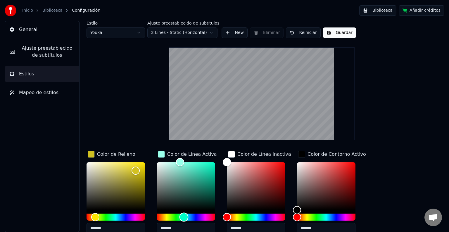
drag, startPoint x: 173, startPoint y: 218, endPoint x: 185, endPoint y: 218, distance: 12.3
click at [184, 218] on div "Hue" at bounding box center [184, 217] width 9 height 9
type input "*******"
drag, startPoint x: 227, startPoint y: 216, endPoint x: 199, endPoint y: 225, distance: 29.1
click at [199, 225] on div "Color de Relleno ******* Color de Línea Activa ******* Color de Línea Inactiva …" at bounding box center [244, 200] width 314 height 101
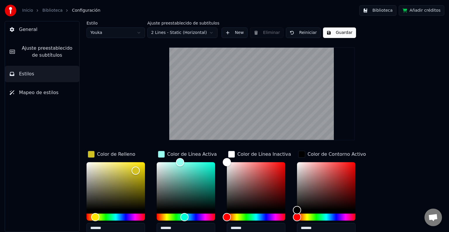
click at [233, 153] on div "button" at bounding box center [231, 154] width 7 height 7
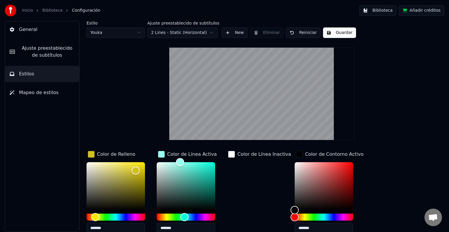
click at [233, 153] on div "button" at bounding box center [231, 154] width 7 height 7
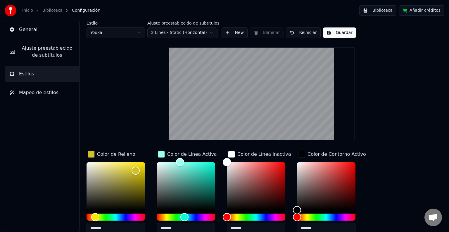
click at [233, 153] on div "button" at bounding box center [231, 154] width 7 height 7
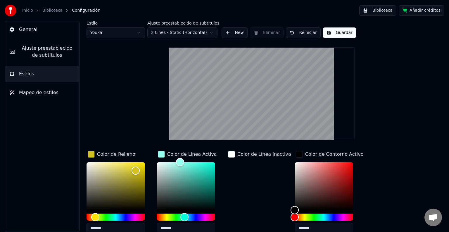
click at [233, 153] on div "button" at bounding box center [231, 154] width 7 height 7
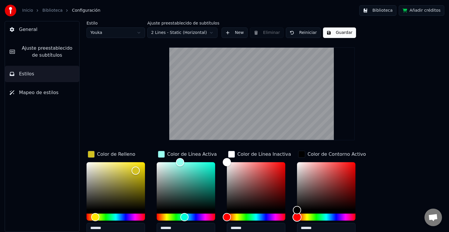
drag, startPoint x: 298, startPoint y: 218, endPoint x: 280, endPoint y: 222, distance: 19.2
click at [280, 222] on div "Color de Relleno ******* Color de Línea Activa ******* Color de Línea Inactiva …" at bounding box center [244, 200] width 314 height 101
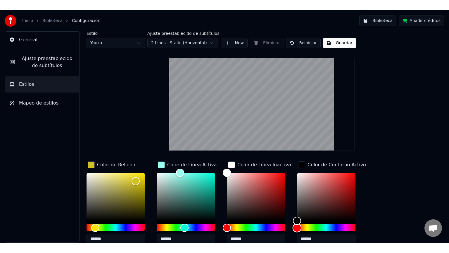
scroll to position [42, 0]
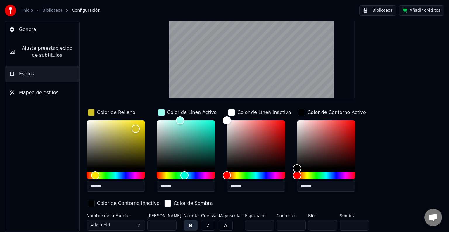
drag, startPoint x: 386, startPoint y: 16, endPoint x: 385, endPoint y: 12, distance: 3.7
click at [385, 12] on div "Inicio Biblioteca Configuración Biblioteca Añadir créditos" at bounding box center [224, 10] width 449 height 21
click at [385, 12] on button "Biblioteca" at bounding box center [377, 10] width 37 height 11
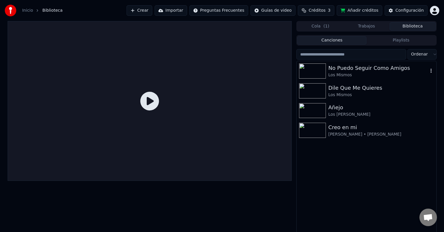
click at [394, 70] on div "No Puedo Seguir Como Amigos" at bounding box center [378, 68] width 100 height 8
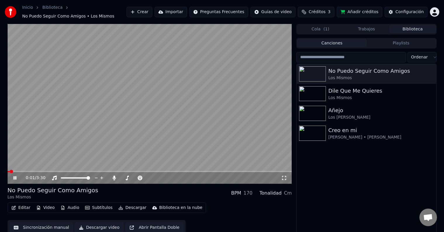
click at [38, 171] on video at bounding box center [150, 104] width 284 height 160
click at [80, 169] on video at bounding box center [150, 104] width 284 height 160
click at [16, 171] on span at bounding box center [14, 172] width 4 height 4
click at [284, 180] on icon at bounding box center [284, 178] width 6 height 5
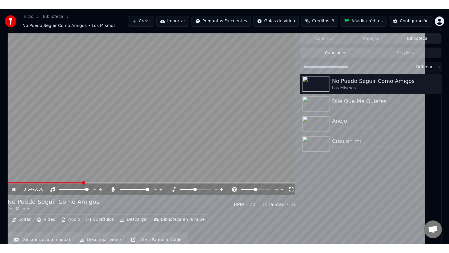
scroll to position [295, 0]
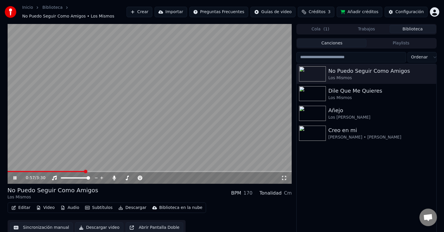
click at [18, 179] on icon at bounding box center [19, 178] width 14 height 5
click at [98, 207] on button "Subtítulos" at bounding box center [99, 208] width 32 height 8
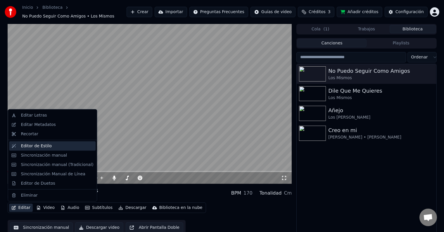
click at [46, 147] on div "Editor de Estilo" at bounding box center [36, 146] width 31 height 6
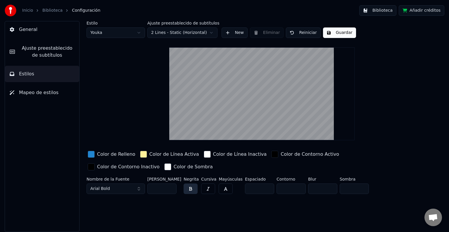
click at [113, 153] on div "Color de Relleno" at bounding box center [116, 154] width 38 height 7
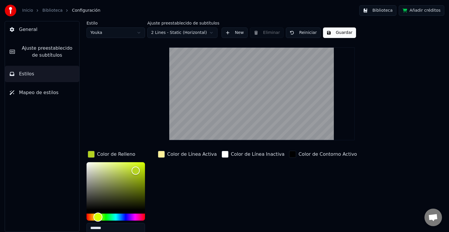
type input "*******"
drag, startPoint x: 123, startPoint y: 217, endPoint x: 96, endPoint y: 220, distance: 26.8
click at [96, 220] on div "Hue" at bounding box center [96, 217] width 9 height 9
click at [176, 155] on div "Color de Línea Activa" at bounding box center [192, 154] width 50 height 7
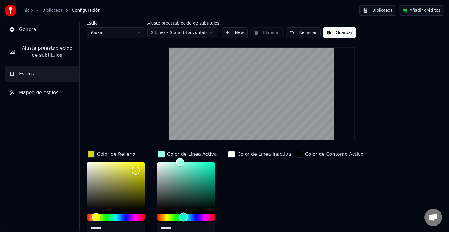
drag, startPoint x: 165, startPoint y: 219, endPoint x: 184, endPoint y: 218, distance: 18.7
click at [184, 218] on div "Hue" at bounding box center [183, 217] width 9 height 9
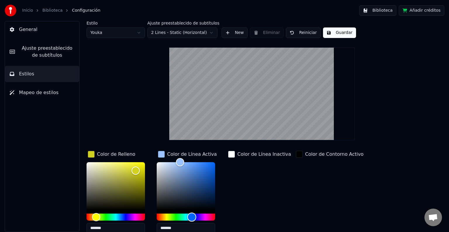
drag, startPoint x: 185, startPoint y: 215, endPoint x: 194, endPoint y: 217, distance: 8.9
click at [194, 217] on div "Hue" at bounding box center [191, 217] width 9 height 9
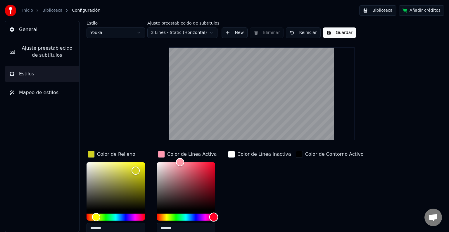
drag, startPoint x: 194, startPoint y: 217, endPoint x: 215, endPoint y: 219, distance: 20.8
click at [215, 219] on div "Hue" at bounding box center [213, 217] width 9 height 9
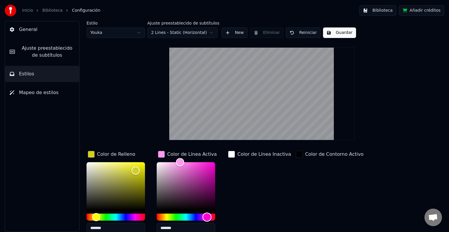
drag, startPoint x: 215, startPoint y: 219, endPoint x: 206, endPoint y: 218, distance: 8.2
click at [206, 218] on div "Hue" at bounding box center [207, 217] width 9 height 9
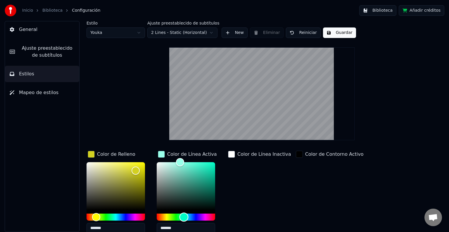
drag, startPoint x: 206, startPoint y: 218, endPoint x: 184, endPoint y: 219, distance: 22.5
click at [184, 219] on div "Hue" at bounding box center [184, 217] width 9 height 9
drag, startPoint x: 184, startPoint y: 219, endPoint x: 187, endPoint y: 219, distance: 3.2
click at [187, 219] on div "Hue" at bounding box center [184, 217] width 9 height 9
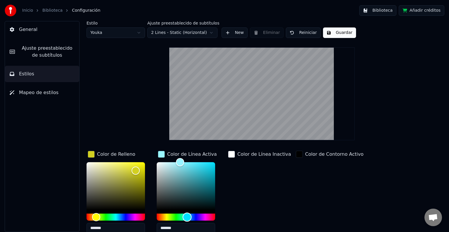
type input "*******"
click at [330, 34] on button "Guardar" at bounding box center [339, 32] width 33 height 11
click at [26, 30] on span "General" at bounding box center [28, 29] width 18 height 7
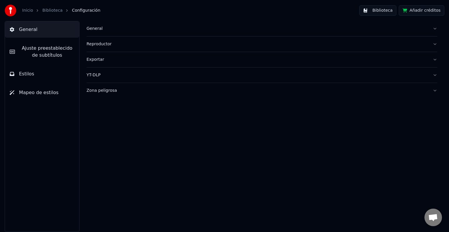
click at [26, 30] on span "General" at bounding box center [28, 29] width 18 height 7
click at [51, 11] on link "Biblioteca" at bounding box center [52, 11] width 20 height 6
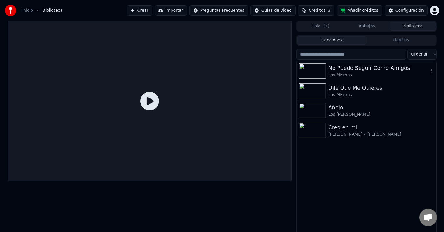
click at [336, 72] on div "No Puedo Seguir Como Amigos" at bounding box center [378, 68] width 100 height 8
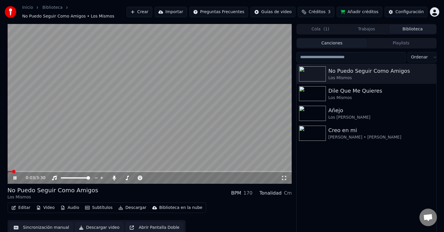
click at [15, 172] on span at bounding box center [14, 172] width 4 height 4
click at [283, 177] on icon at bounding box center [284, 178] width 6 height 5
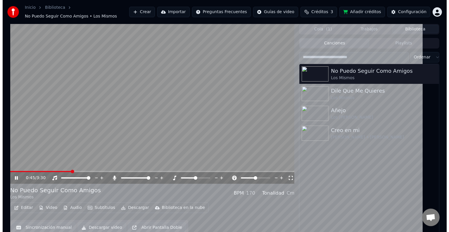
scroll to position [295, 0]
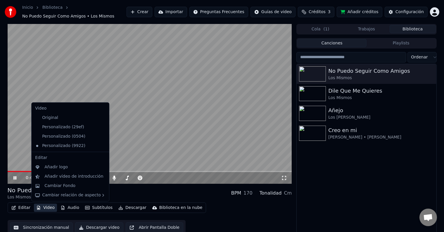
click at [49, 209] on button "Video" at bounding box center [45, 208] width 23 height 8
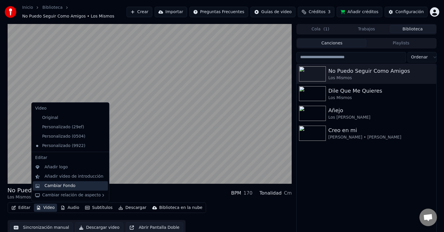
click at [60, 184] on div "Cambiar Fondo" at bounding box center [59, 186] width 31 height 6
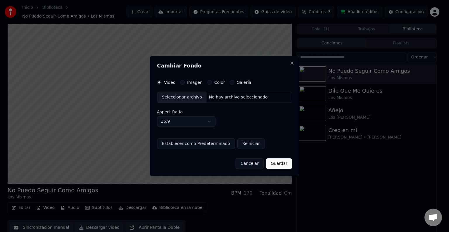
click at [242, 83] on label "Galería" at bounding box center [244, 82] width 15 height 4
click at [234, 83] on button "Galería" at bounding box center [232, 82] width 5 height 5
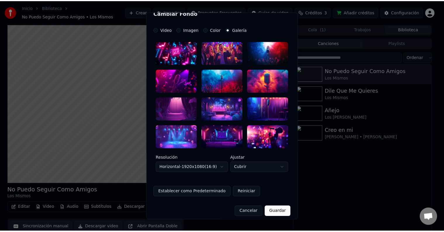
scroll to position [12, 0]
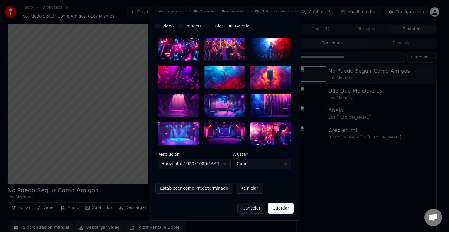
click at [269, 80] on div at bounding box center [271, 77] width 42 height 23
click at [208, 188] on button "Establecer como Predeterminado" at bounding box center [194, 188] width 78 height 11
click at [282, 205] on button "Guardar" at bounding box center [281, 208] width 26 height 11
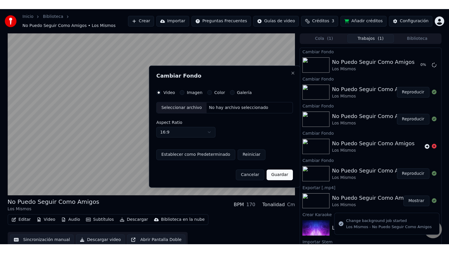
scroll to position [0, 0]
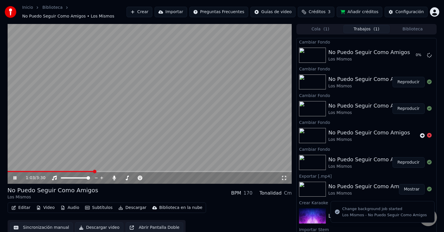
click at [15, 178] on icon at bounding box center [19, 178] width 14 height 5
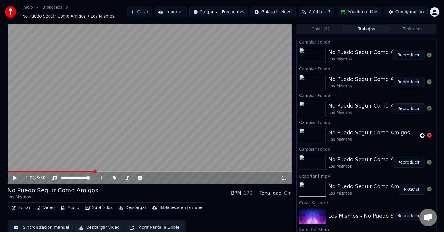
click at [400, 55] on button "Reproducir" at bounding box center [409, 55] width 32 height 11
click at [284, 178] on icon at bounding box center [284, 178] width 6 height 5
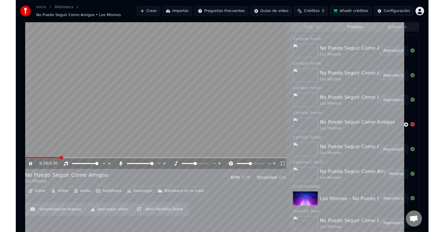
scroll to position [295, 0]
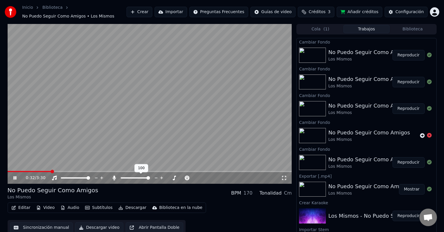
click at [114, 177] on icon at bounding box center [114, 178] width 3 height 5
click at [114, 177] on icon at bounding box center [114, 178] width 6 height 5
click at [14, 178] on icon at bounding box center [14, 178] width 3 height 4
click at [365, 12] on button "Añadir créditos" at bounding box center [360, 12] width 46 height 11
click at [326, 10] on span "Créditos" at bounding box center [317, 12] width 17 height 6
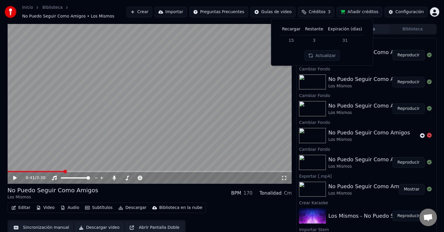
click at [315, 56] on button "Actualizar" at bounding box center [322, 56] width 35 height 11
